Goal: Task Accomplishment & Management: Manage account settings

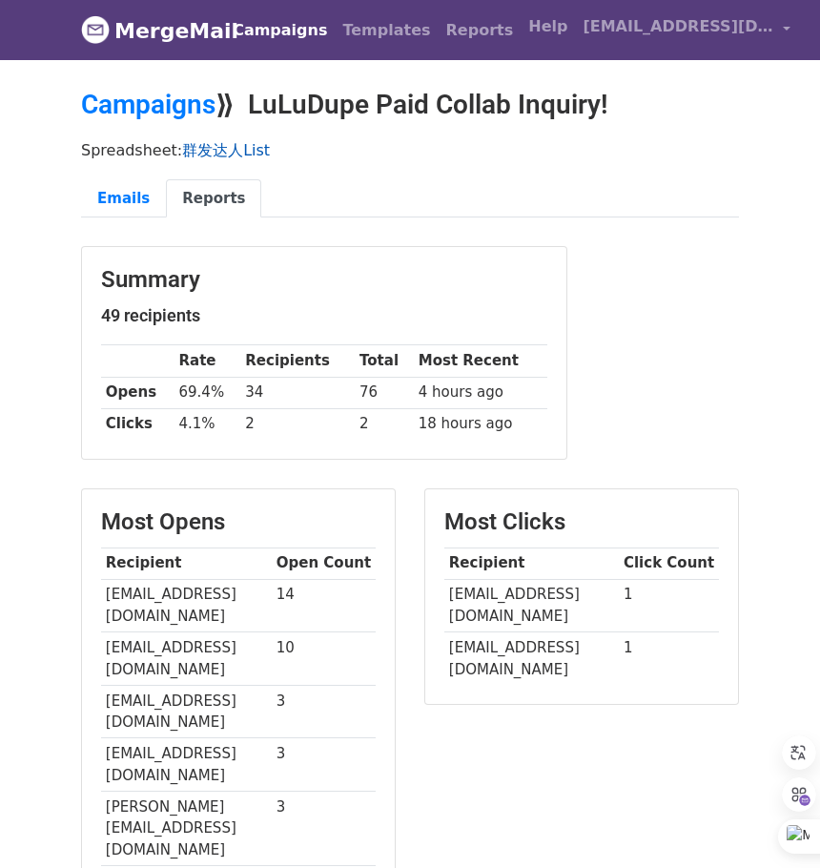
click at [211, 149] on link "群发达人List" at bounding box center [226, 150] width 88 height 18
click at [125, 96] on link "Campaigns" at bounding box center [148, 104] width 134 height 31
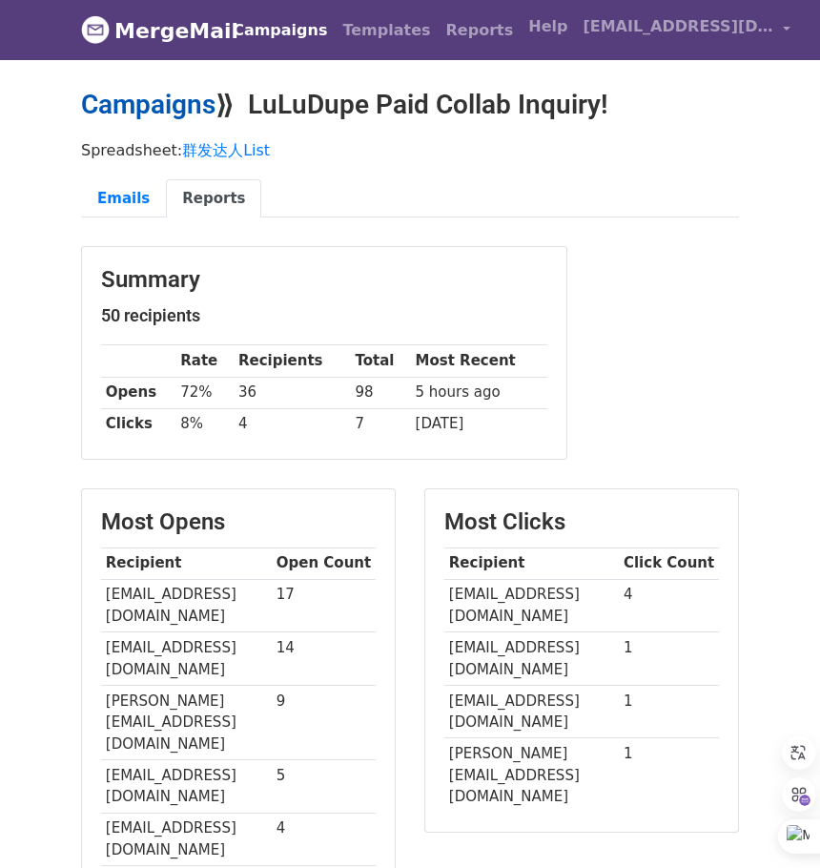
click at [163, 106] on link "Campaigns" at bounding box center [148, 104] width 134 height 31
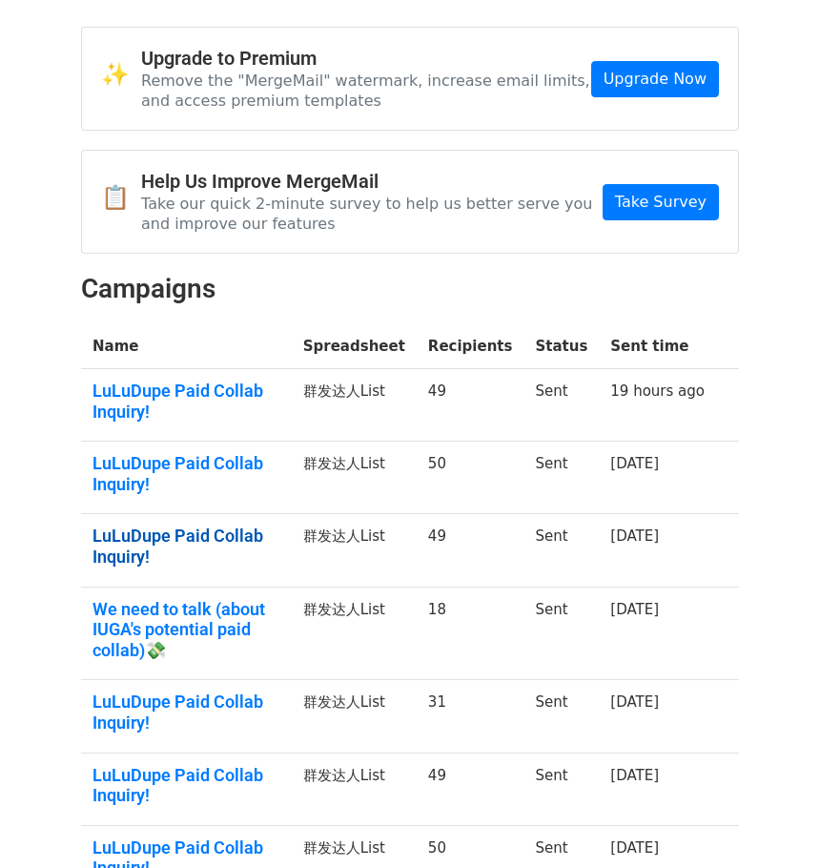
scroll to position [95, 0]
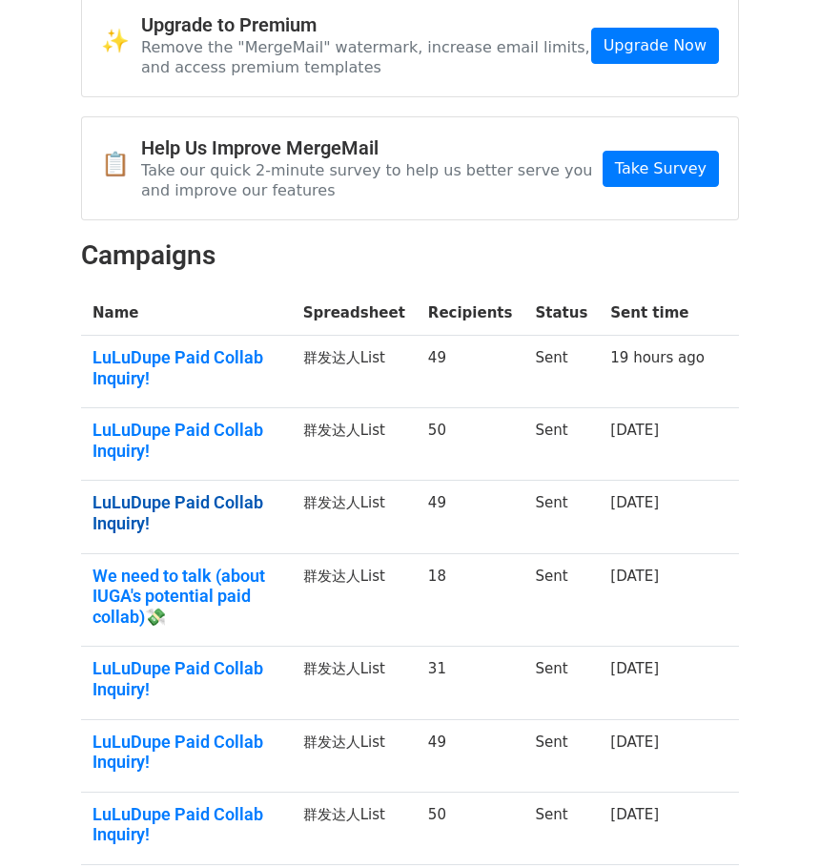
click at [193, 509] on link "LuLuDupe Paid Collab Inquiry!" at bounding box center [186, 512] width 188 height 41
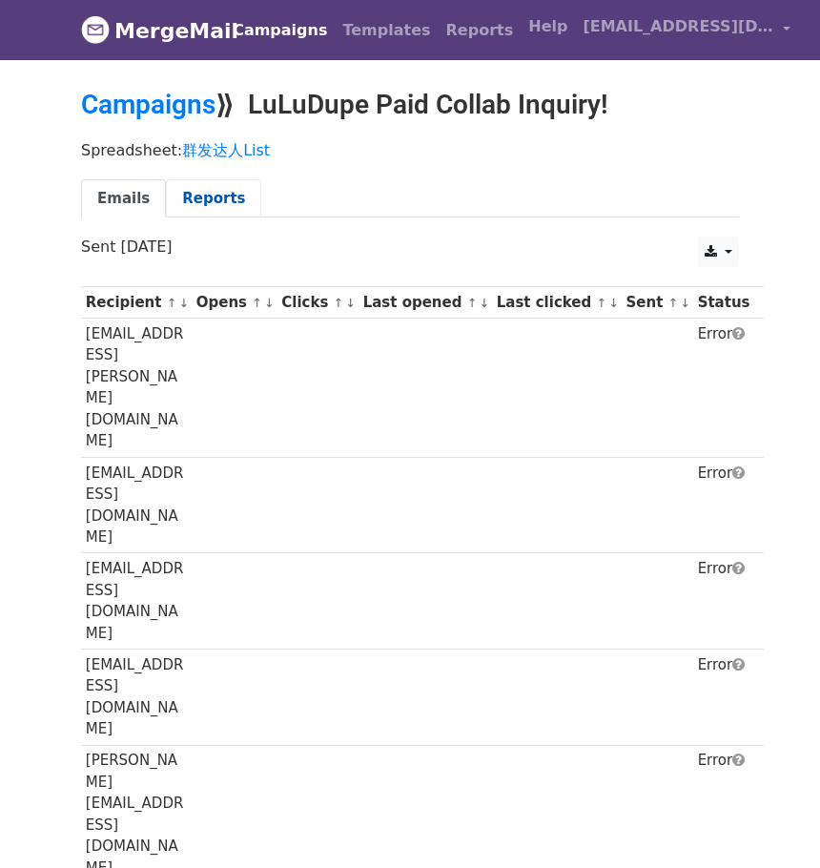
click at [235, 200] on link "Reports" at bounding box center [213, 198] width 95 height 39
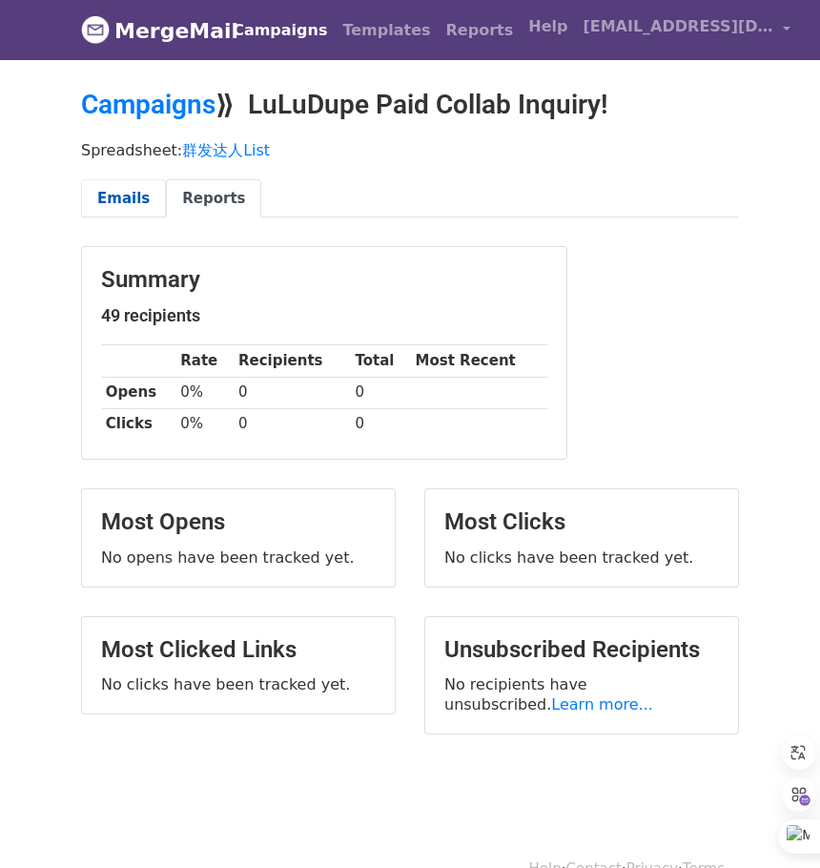
click at [118, 197] on link "Emails" at bounding box center [123, 198] width 85 height 39
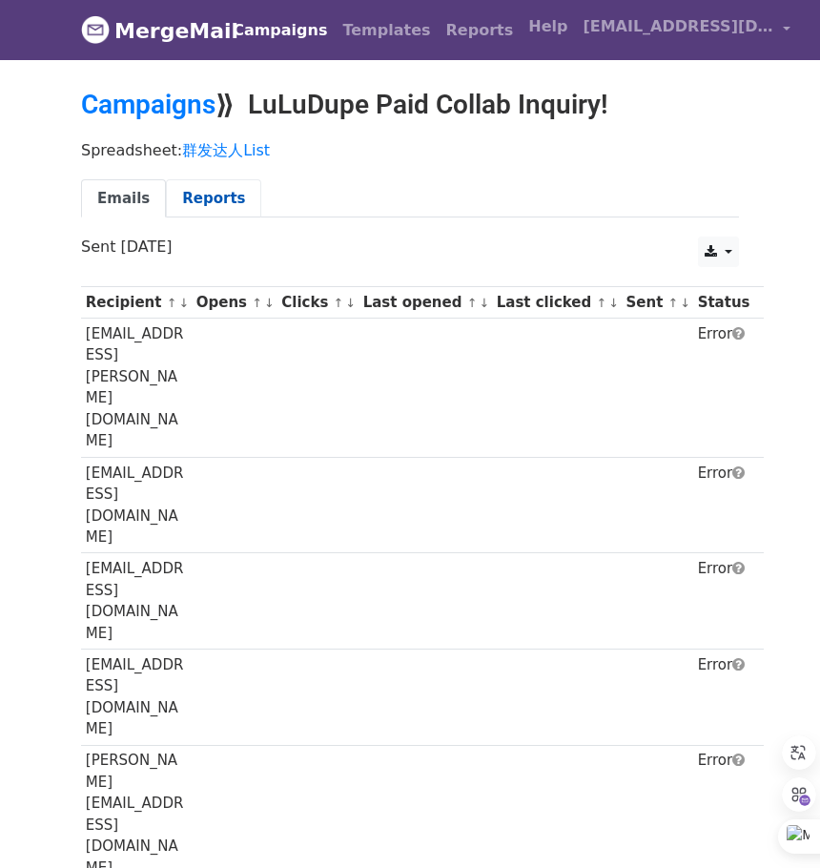
click at [212, 194] on link "Reports" at bounding box center [213, 198] width 95 height 39
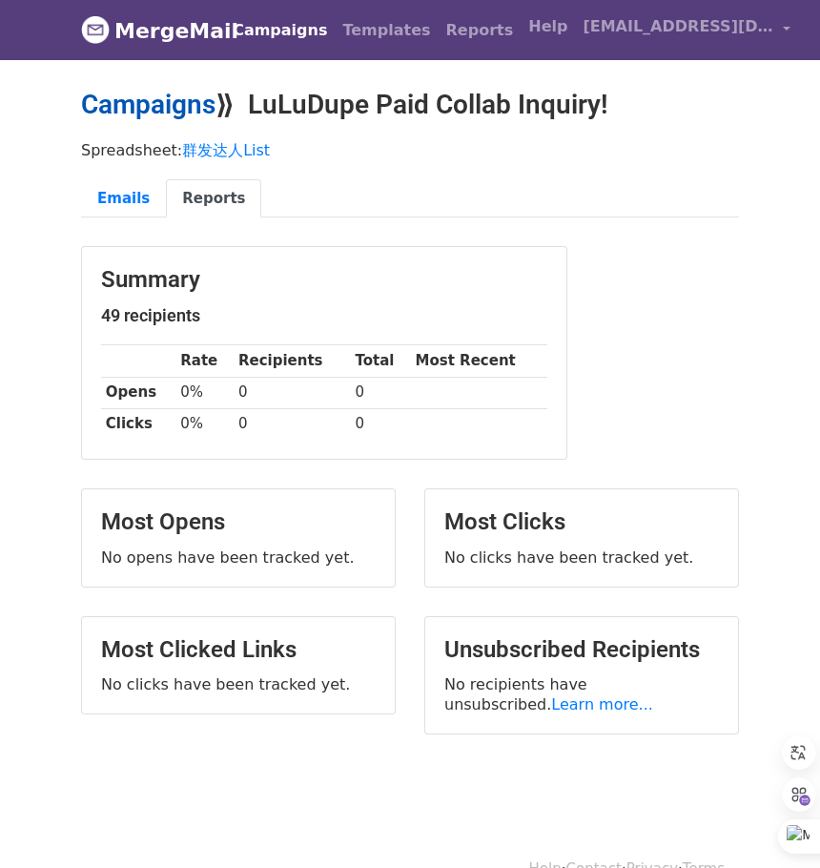
click at [141, 109] on link "Campaigns" at bounding box center [148, 104] width 134 height 31
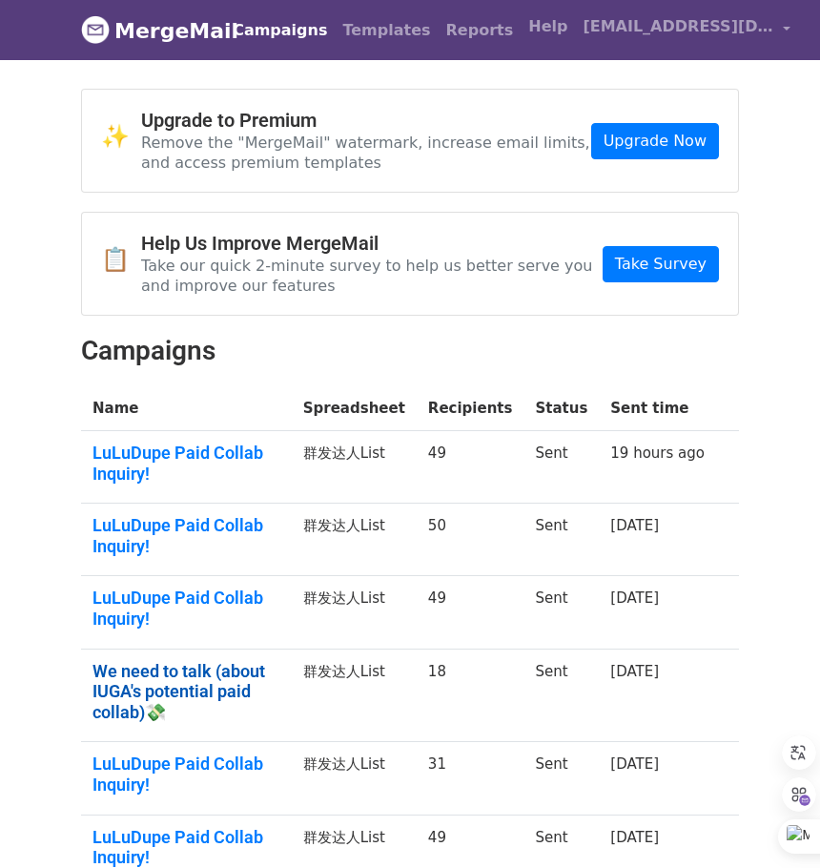
click at [211, 673] on link "We need to talk (about IUGA's potential paid collab)💸" at bounding box center [186, 692] width 188 height 62
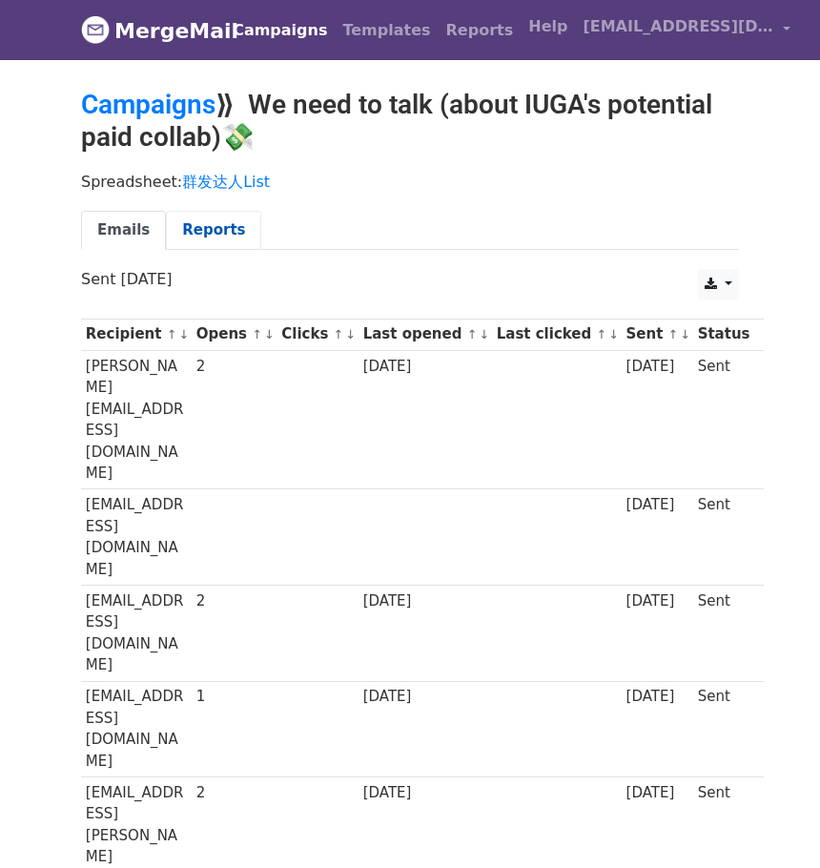
click at [203, 236] on link "Reports" at bounding box center [213, 230] width 95 height 39
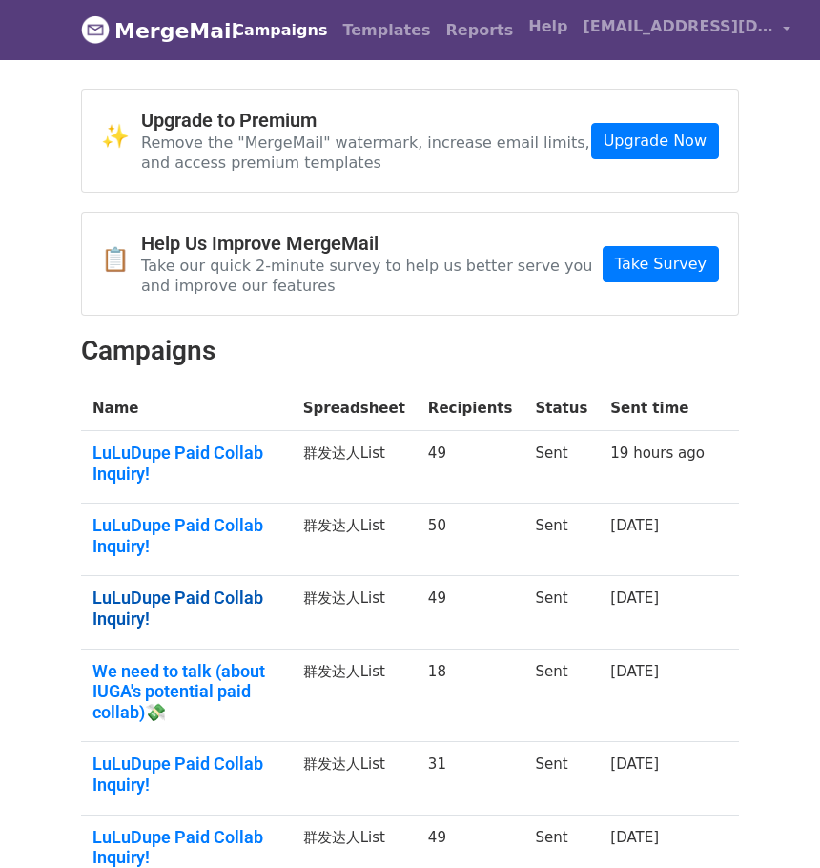
click at [235, 600] on link "LuLuDupe Paid Collab Inquiry!" at bounding box center [186, 607] width 188 height 41
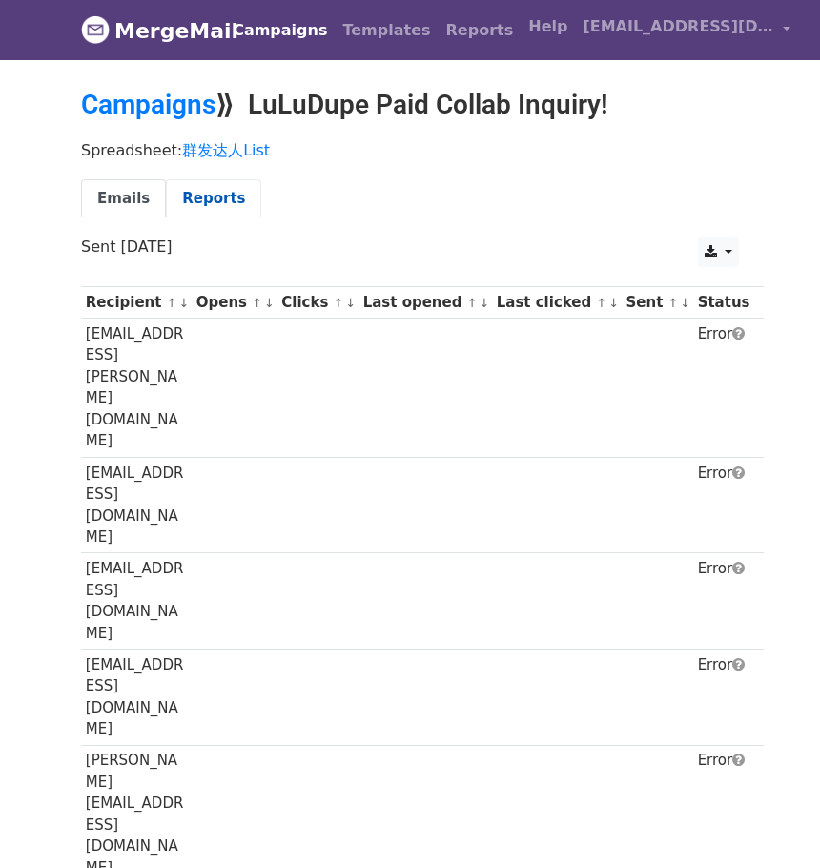
click at [221, 208] on link "Reports" at bounding box center [213, 198] width 95 height 39
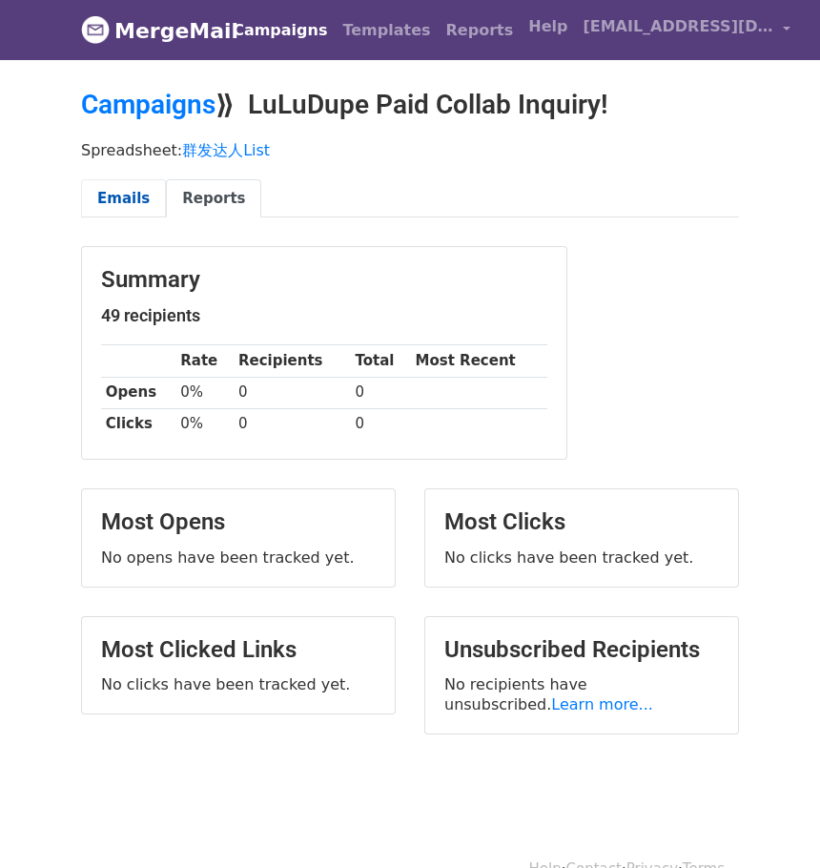
click at [134, 200] on link "Emails" at bounding box center [123, 198] width 85 height 39
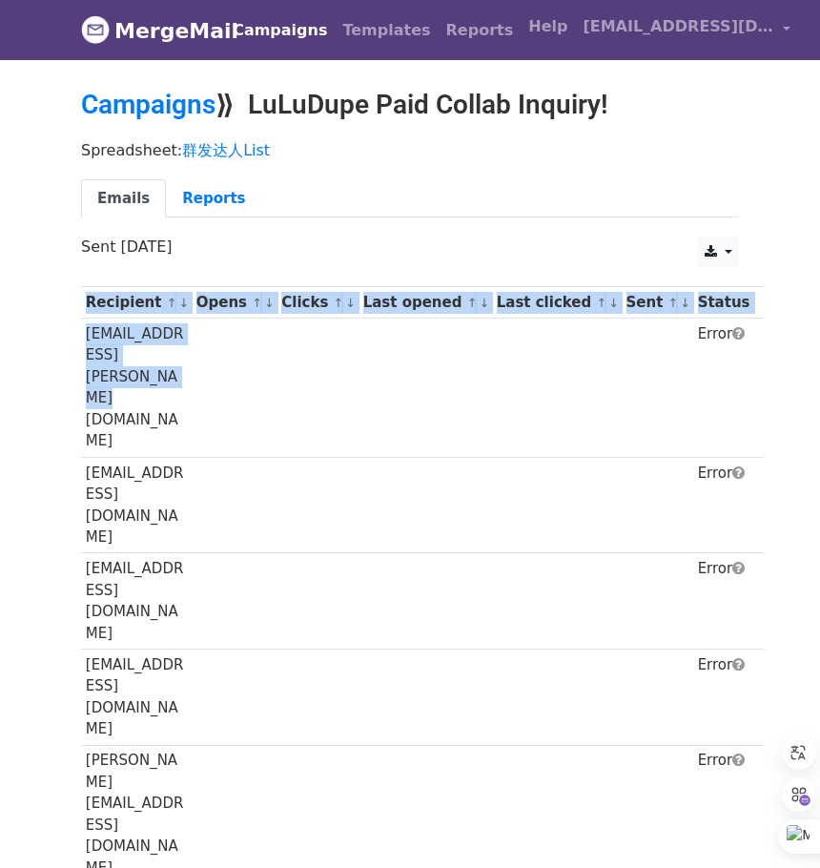
drag, startPoint x: 88, startPoint y: 338, endPoint x: 153, endPoint y: 351, distance: 66.9
click at [122, 340] on td "m.m.maggie.collab@gmail.com" at bounding box center [136, 387] width 111 height 139
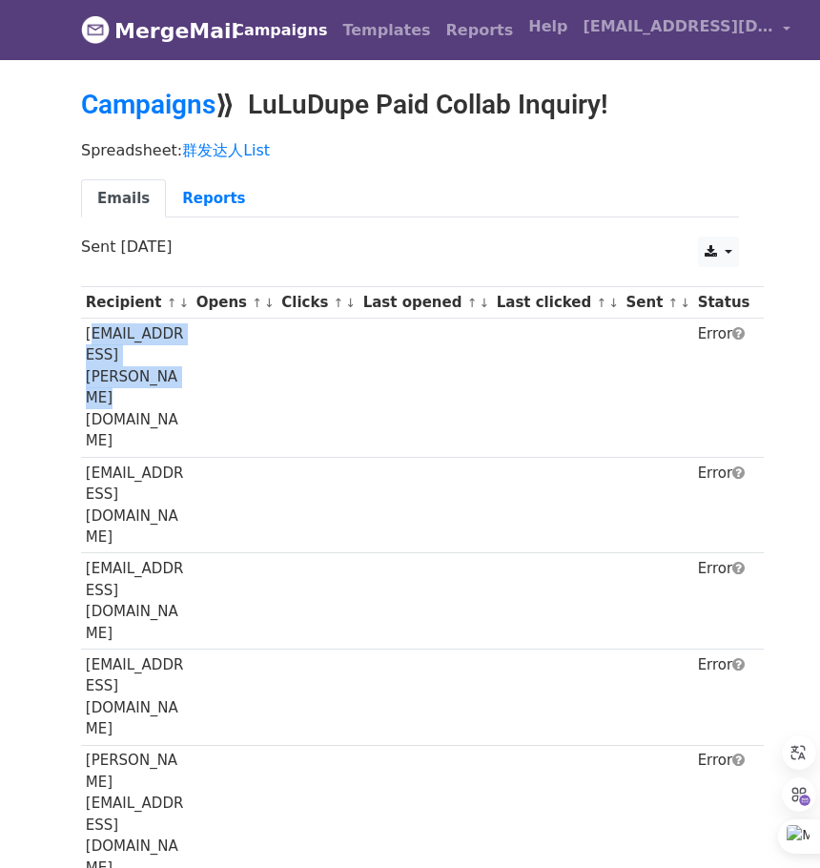
drag, startPoint x: 126, startPoint y: 348, endPoint x: 152, endPoint y: 355, distance: 26.6
click at [152, 355] on td "m.m.maggie.collab@gmail.com" at bounding box center [136, 387] width 111 height 139
click at [142, 95] on link "Campaigns" at bounding box center [148, 104] width 134 height 31
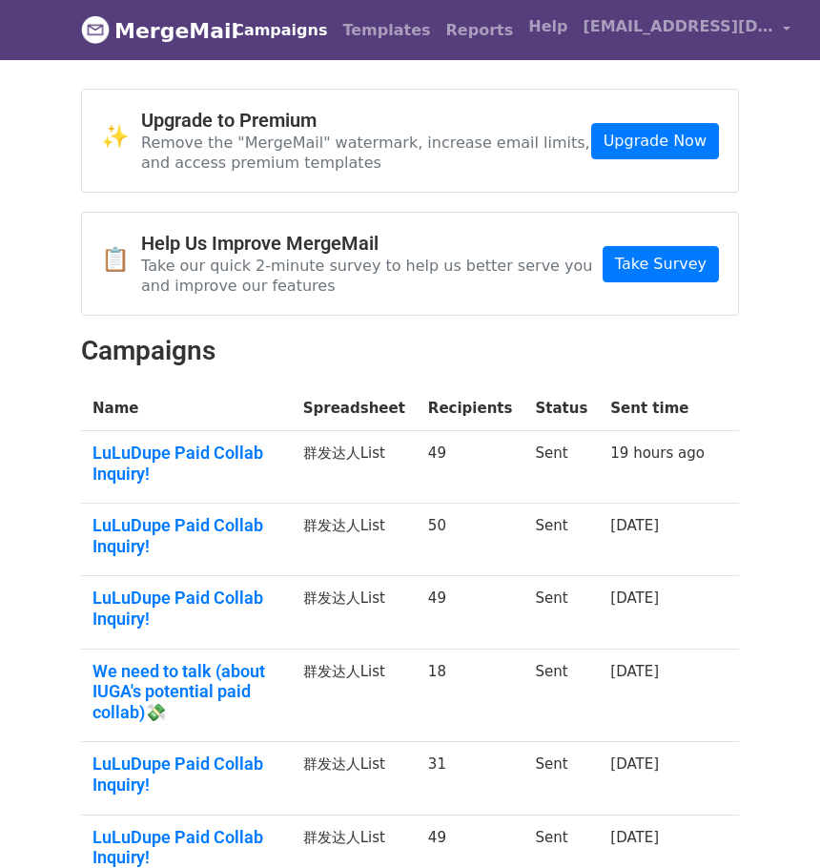
click at [173, 521] on link "LuLuDupe Paid Collab Inquiry!" at bounding box center [186, 535] width 188 height 41
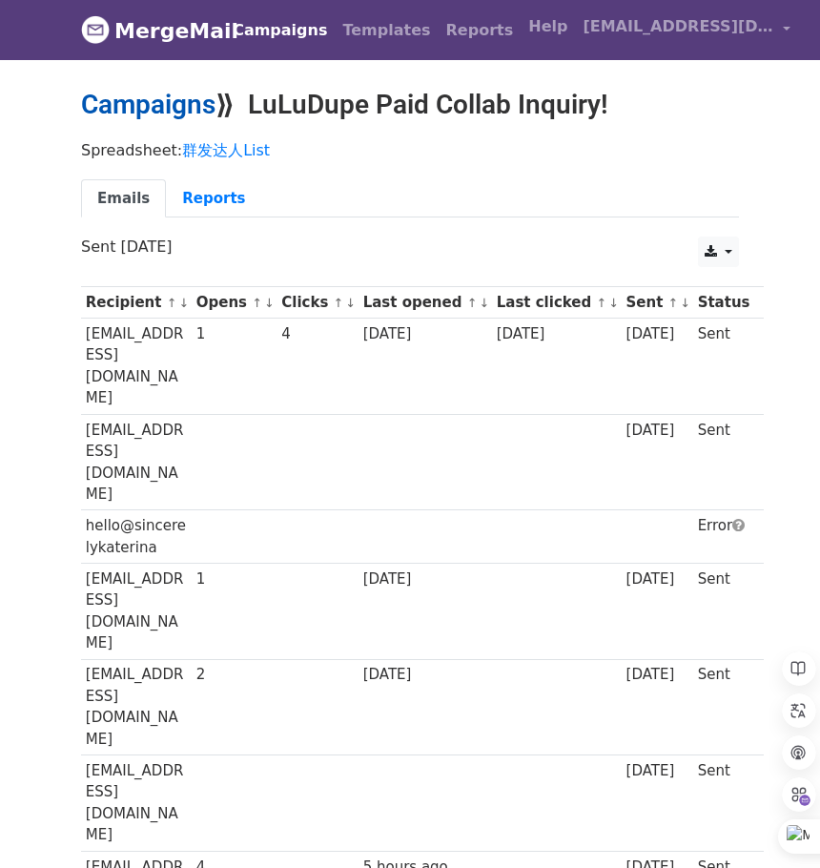
click at [147, 110] on link "Campaigns" at bounding box center [148, 104] width 134 height 31
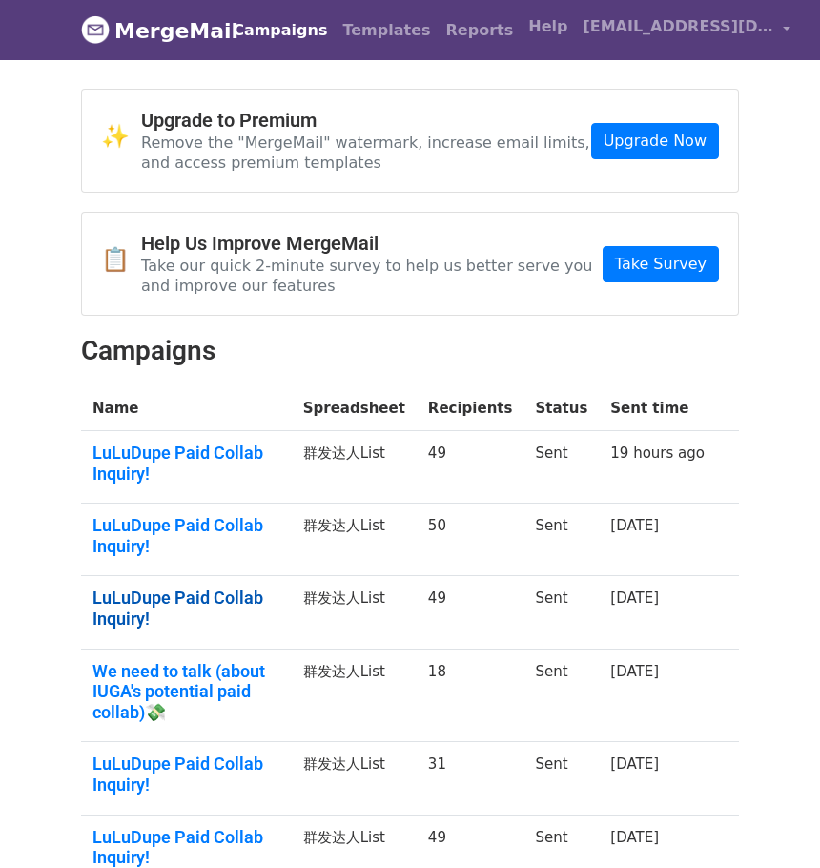
click at [189, 595] on link "LuLuDupe Paid Collab Inquiry!" at bounding box center [186, 607] width 188 height 41
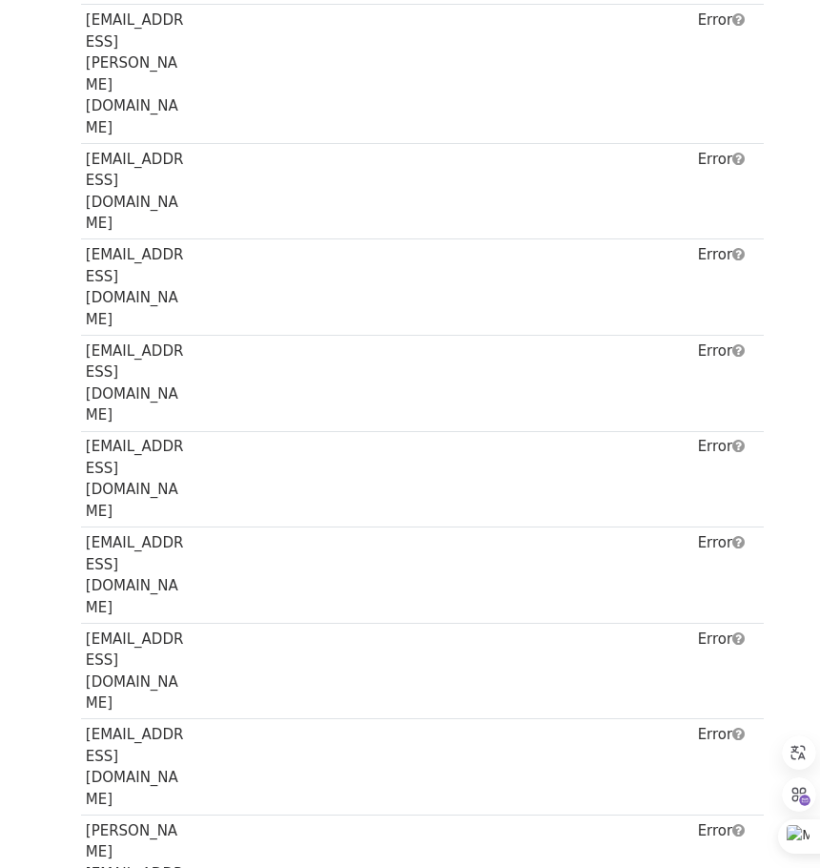
scroll to position [2045, 0]
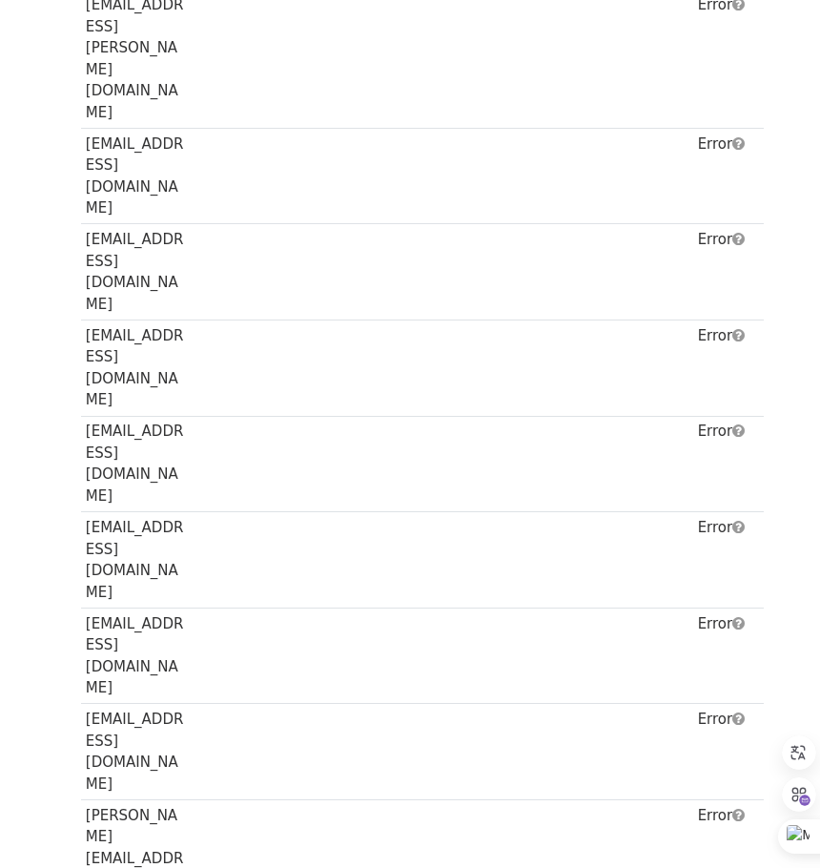
drag, startPoint x: 256, startPoint y: 684, endPoint x: 213, endPoint y: 453, distance: 234.7
copy tr "[PERSON_NAME][EMAIL_ADDRESS][DOMAIN_NAME]"
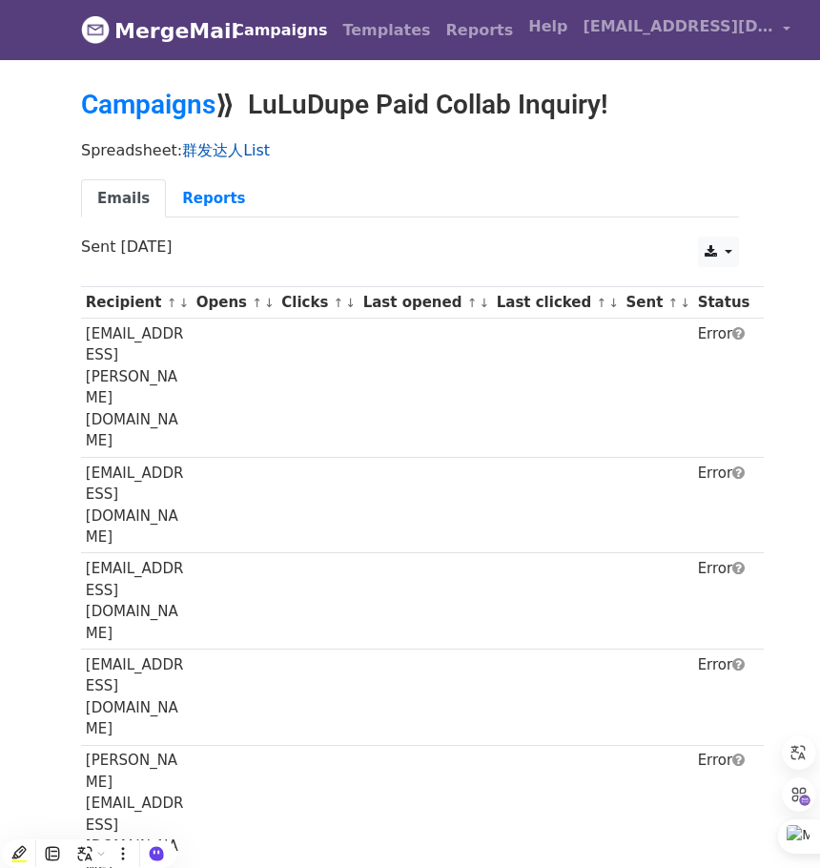
click at [216, 145] on link "群发达人List" at bounding box center [226, 150] width 88 height 18
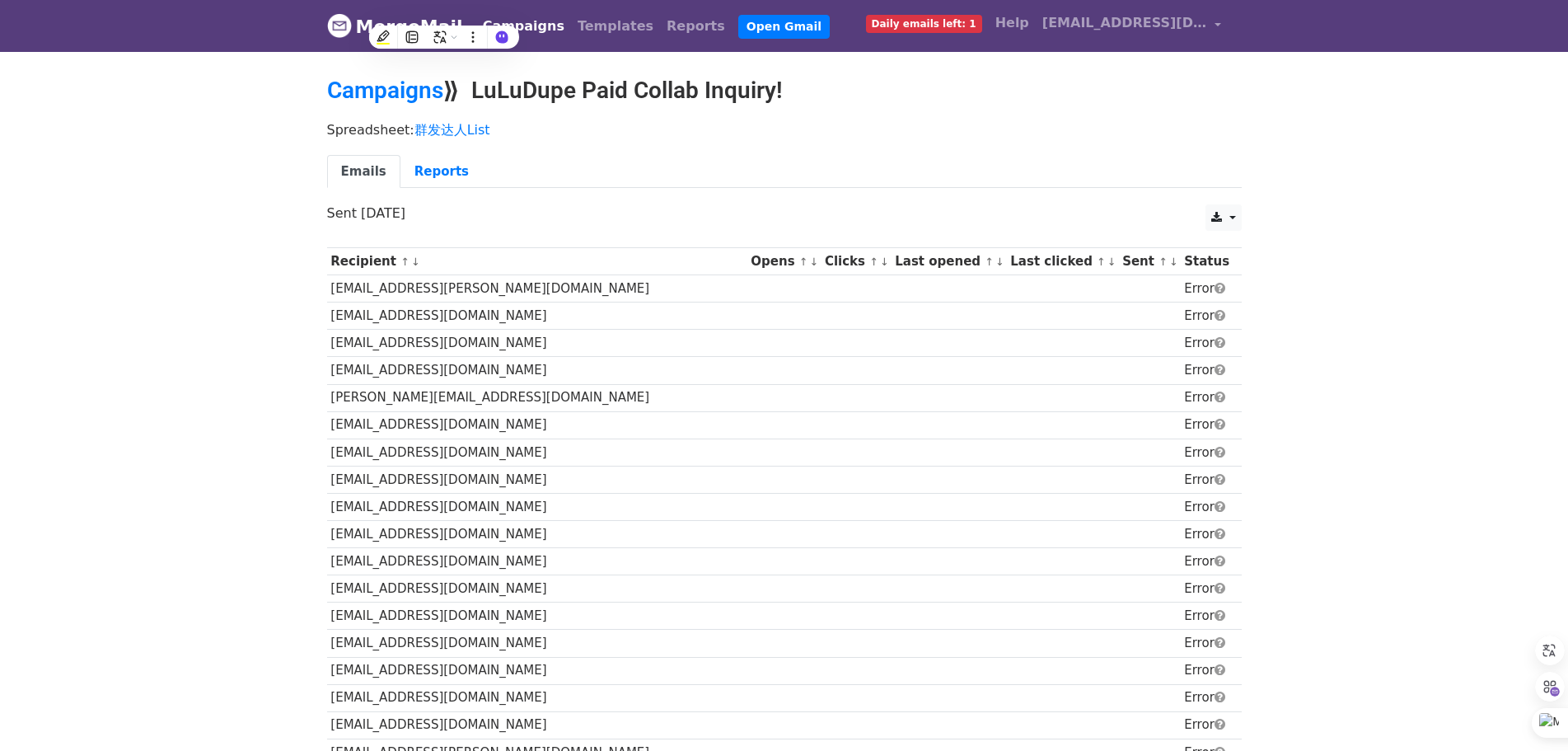
click at [708, 121] on p "Spreadsheet: 群发达人List" at bounding box center [785, 130] width 915 height 17
